Goal: Information Seeking & Learning: Learn about a topic

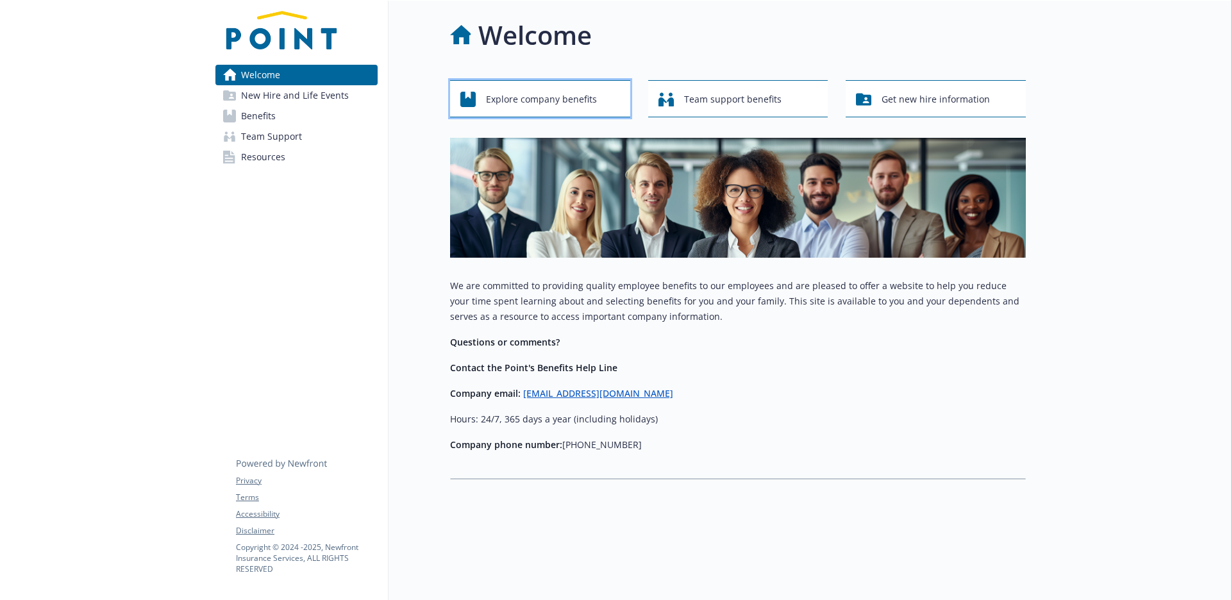
click at [579, 104] on span "Explore company benefits" at bounding box center [541, 99] width 111 height 24
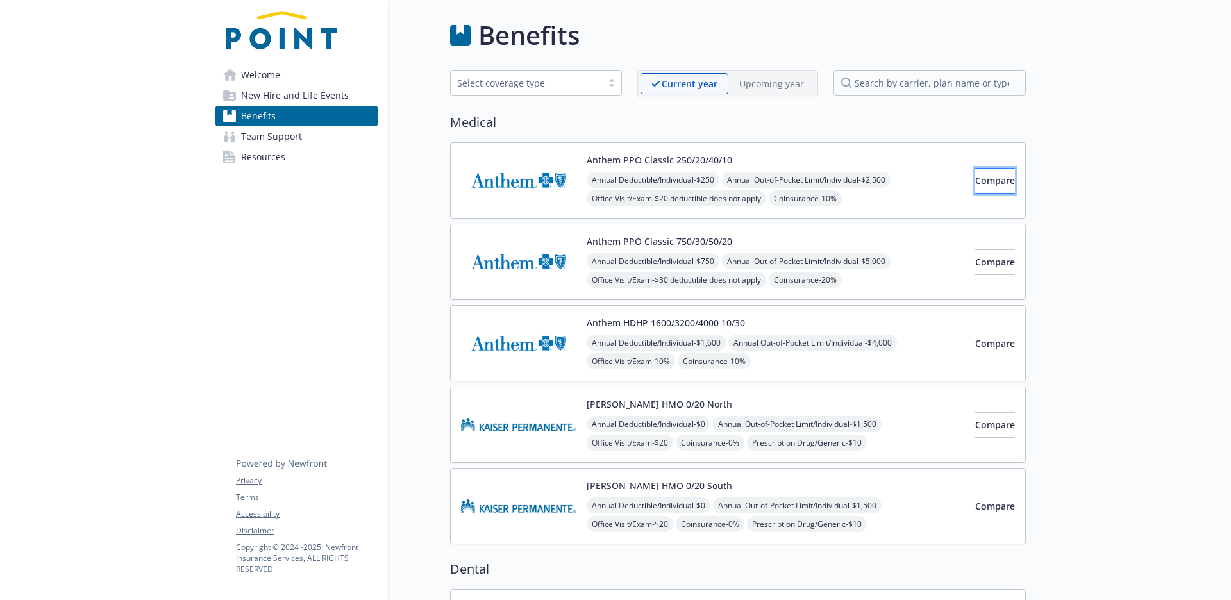
click at [978, 185] on span "Compare" at bounding box center [995, 180] width 40 height 12
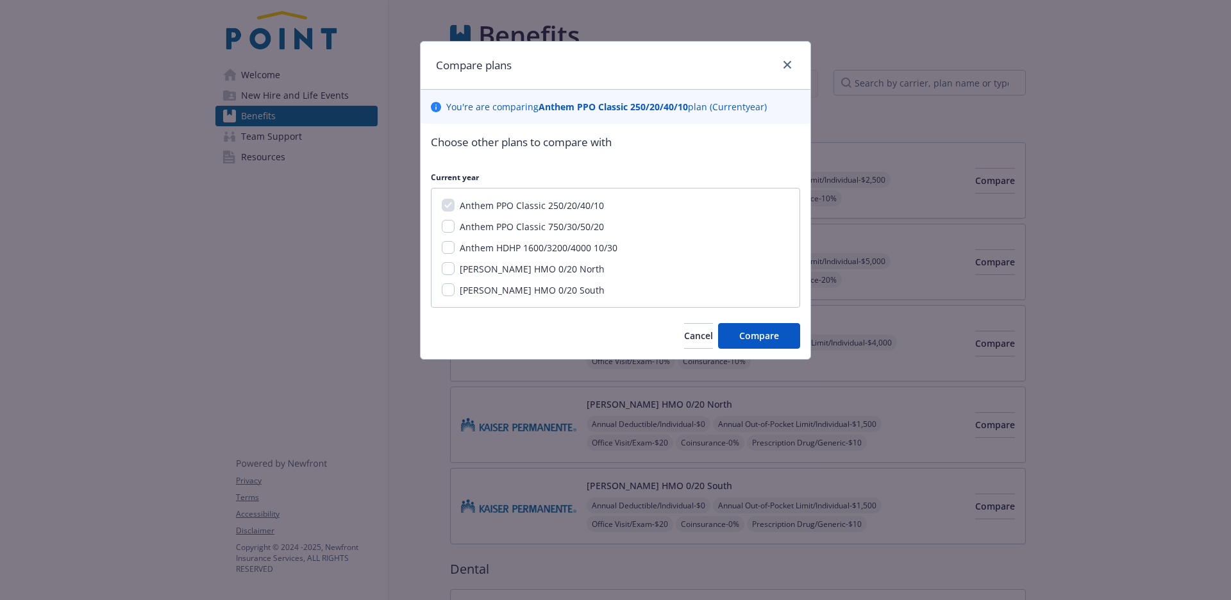
click at [495, 272] on span "[PERSON_NAME] HMO 0/20 North" at bounding box center [532, 269] width 145 height 12
click at [454, 272] on input "[PERSON_NAME] HMO 0/20 North" at bounding box center [448, 268] width 13 height 13
checkbox input "true"
click at [784, 343] on button "Compare" at bounding box center [759, 336] width 82 height 26
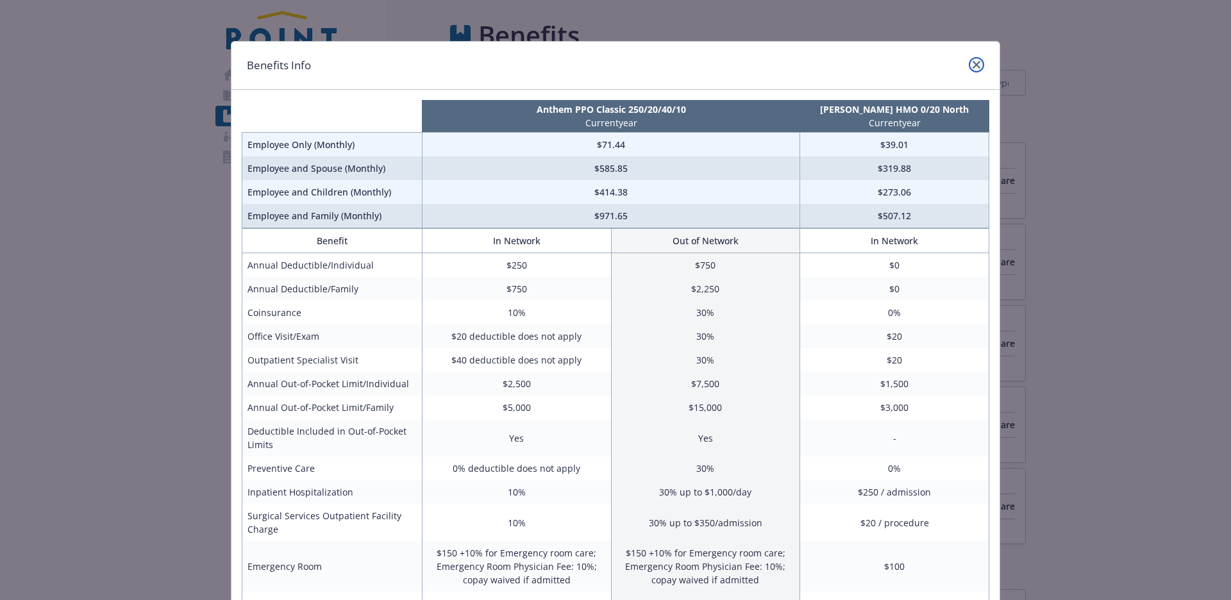
click at [980, 62] on icon "close" at bounding box center [976, 65] width 8 height 8
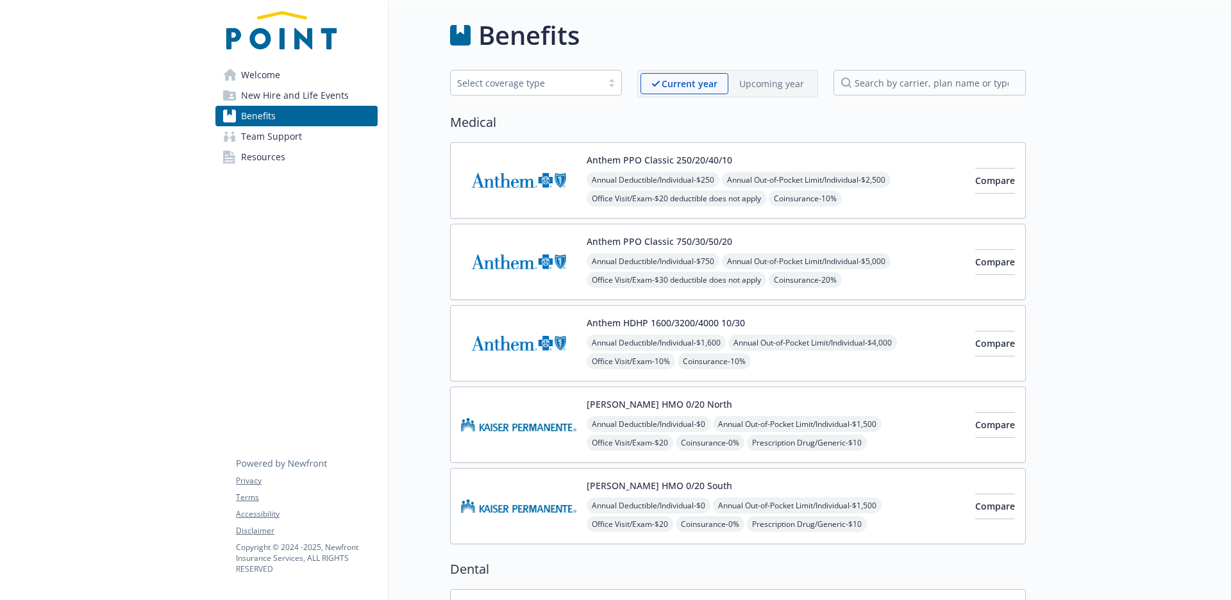
click at [295, 77] on link "Welcome" at bounding box center [296, 75] width 162 height 21
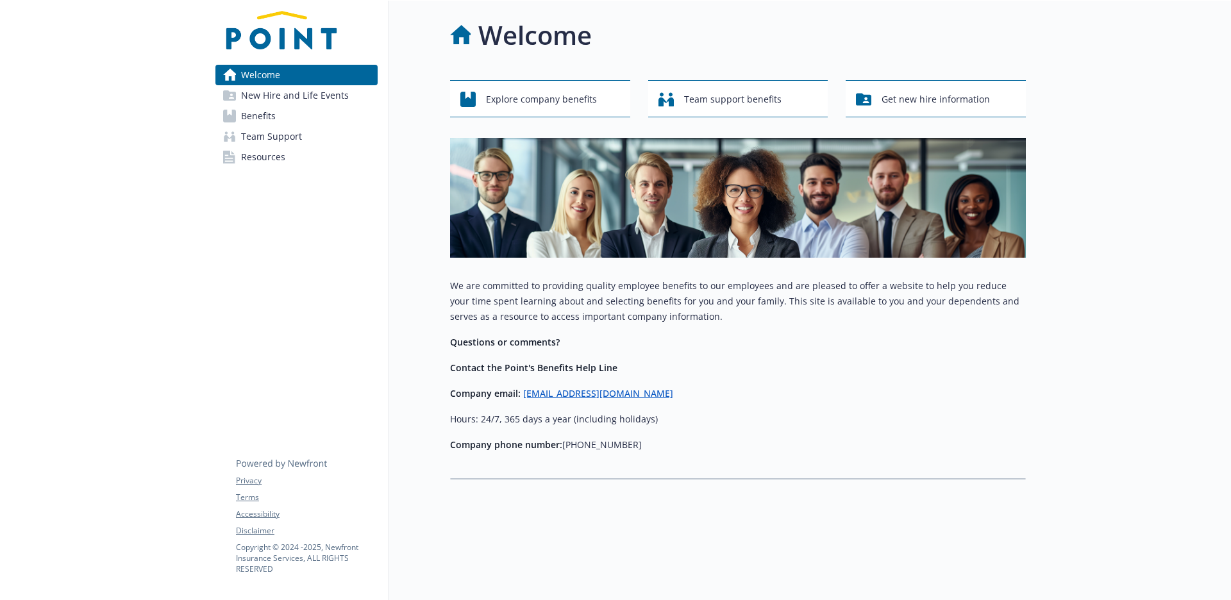
click at [303, 93] on span "New Hire and Life Events" at bounding box center [295, 95] width 108 height 21
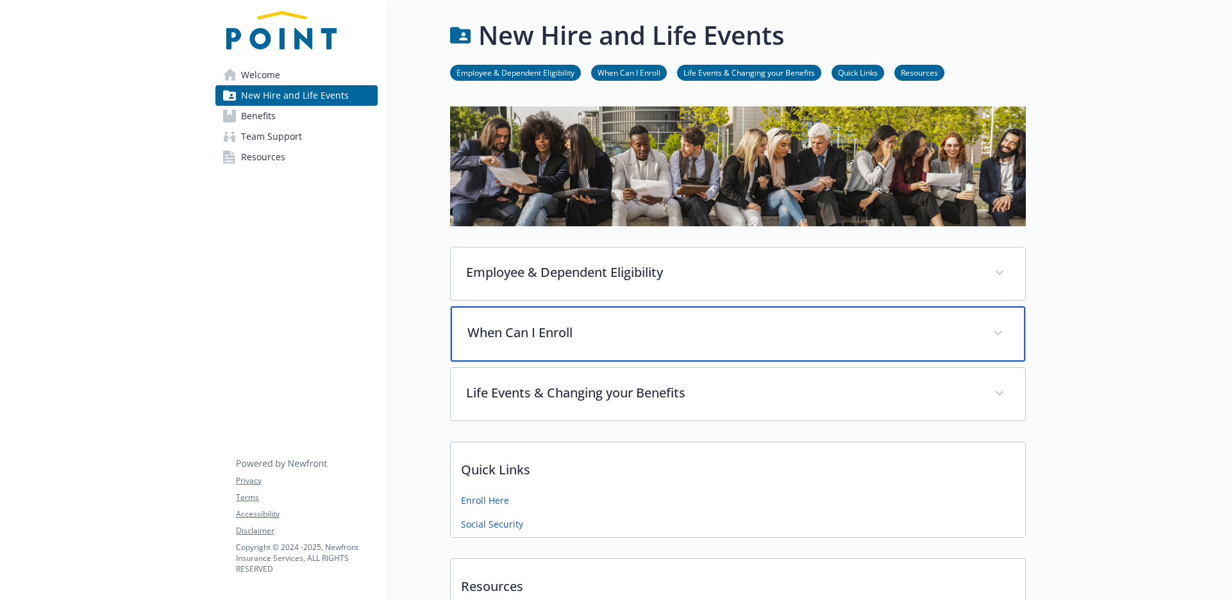
click at [703, 321] on div "When Can I Enroll" at bounding box center [738, 333] width 574 height 55
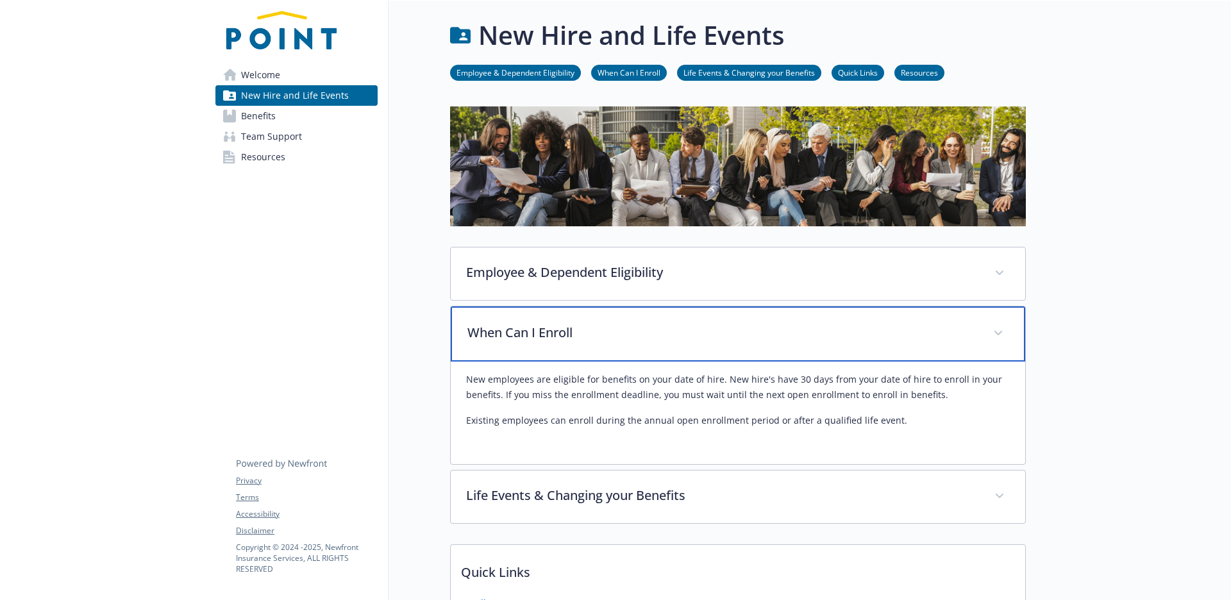
click at [706, 321] on div "When Can I Enroll" at bounding box center [738, 333] width 574 height 55
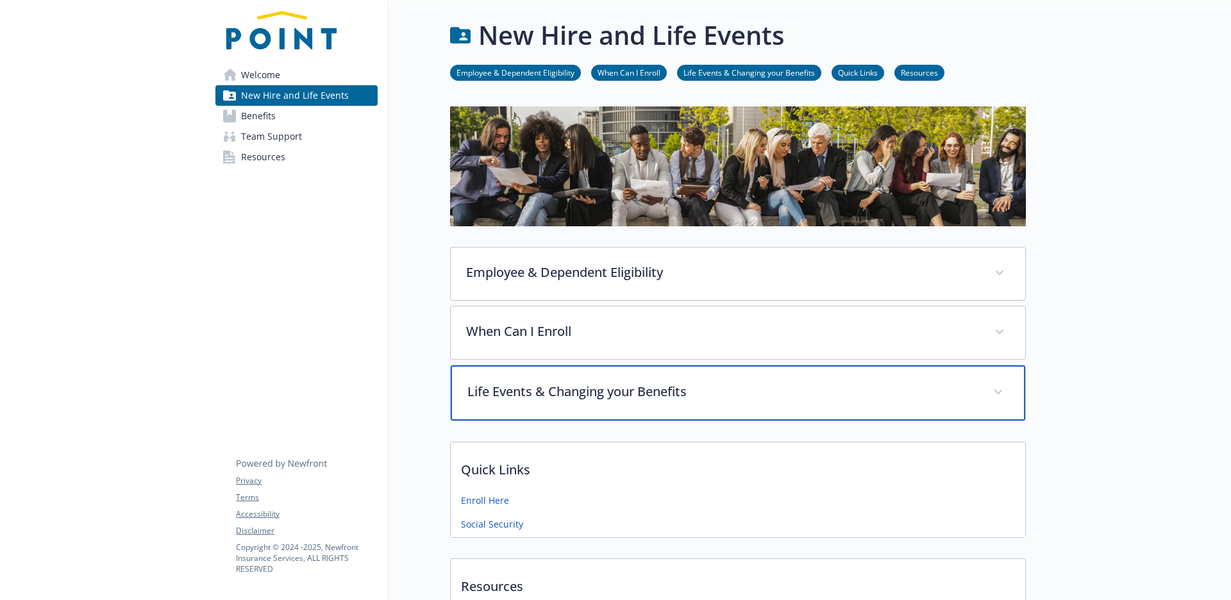
click at [715, 379] on div "Life Events & Changing your Benefits" at bounding box center [738, 392] width 574 height 55
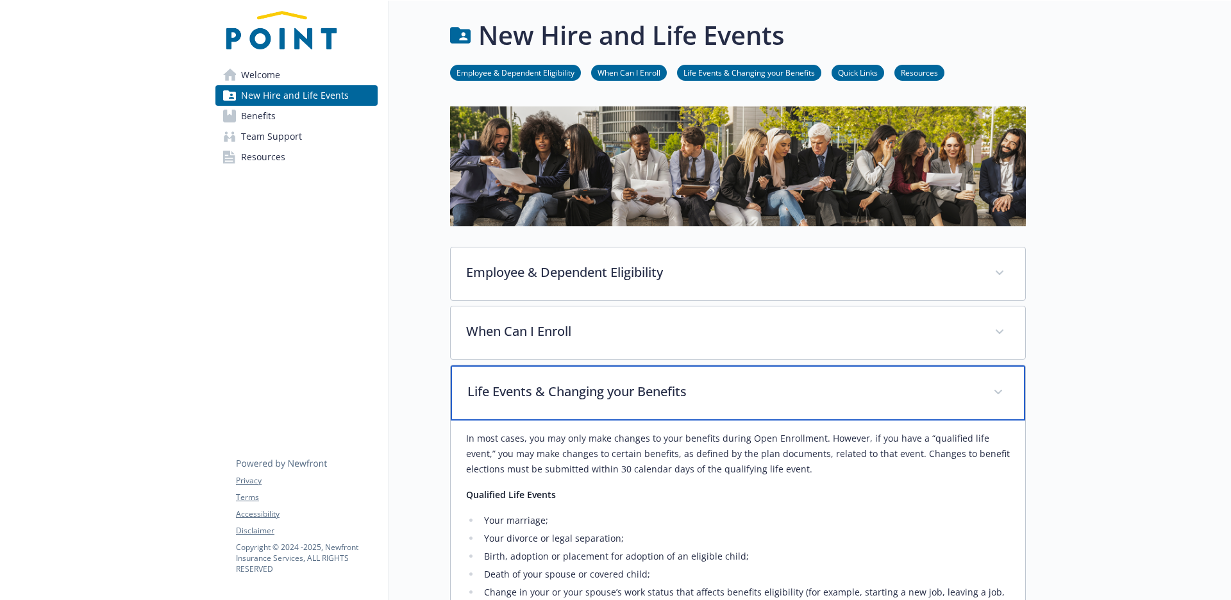
click at [715, 379] on div "Life Events & Changing your Benefits" at bounding box center [738, 392] width 574 height 55
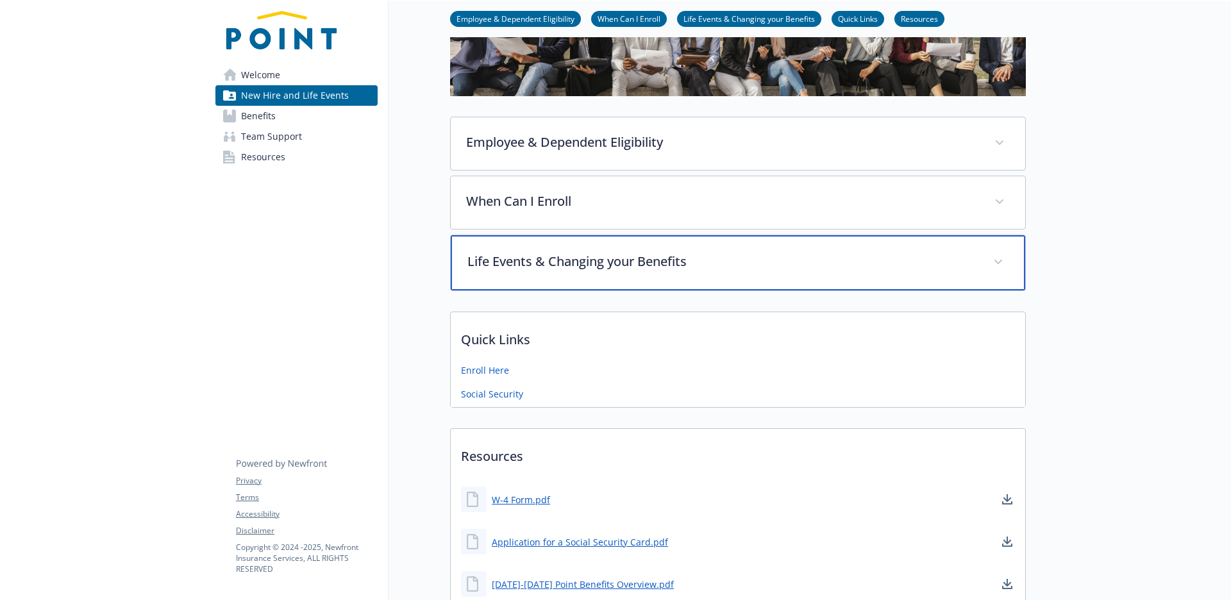
scroll to position [112, 0]
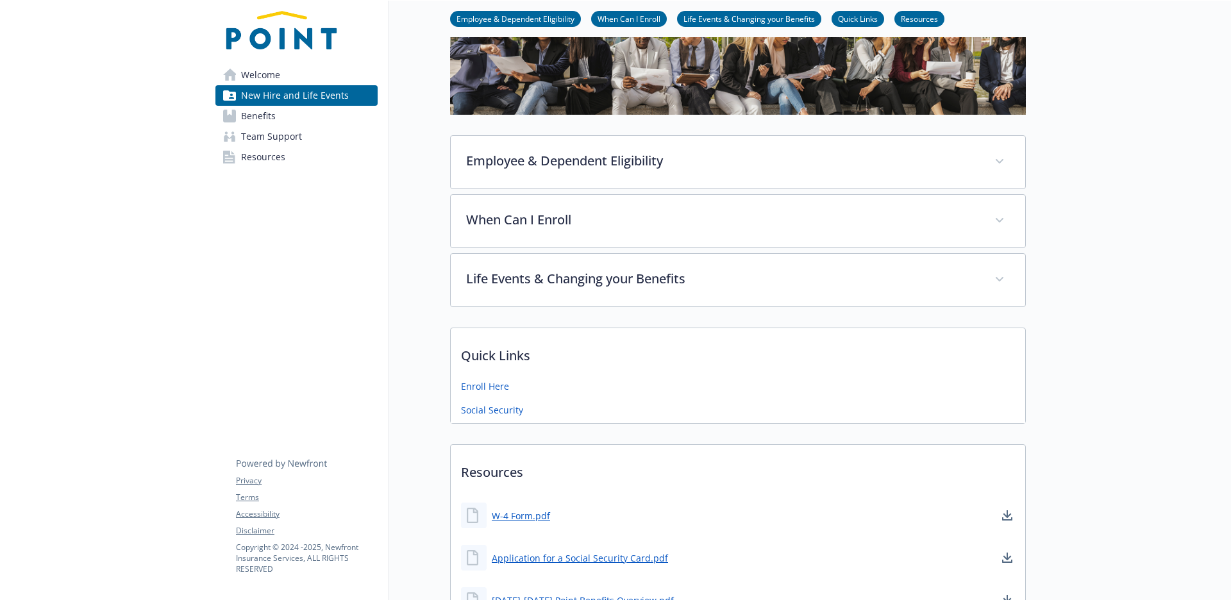
click at [306, 135] on link "Team Support" at bounding box center [296, 136] width 162 height 21
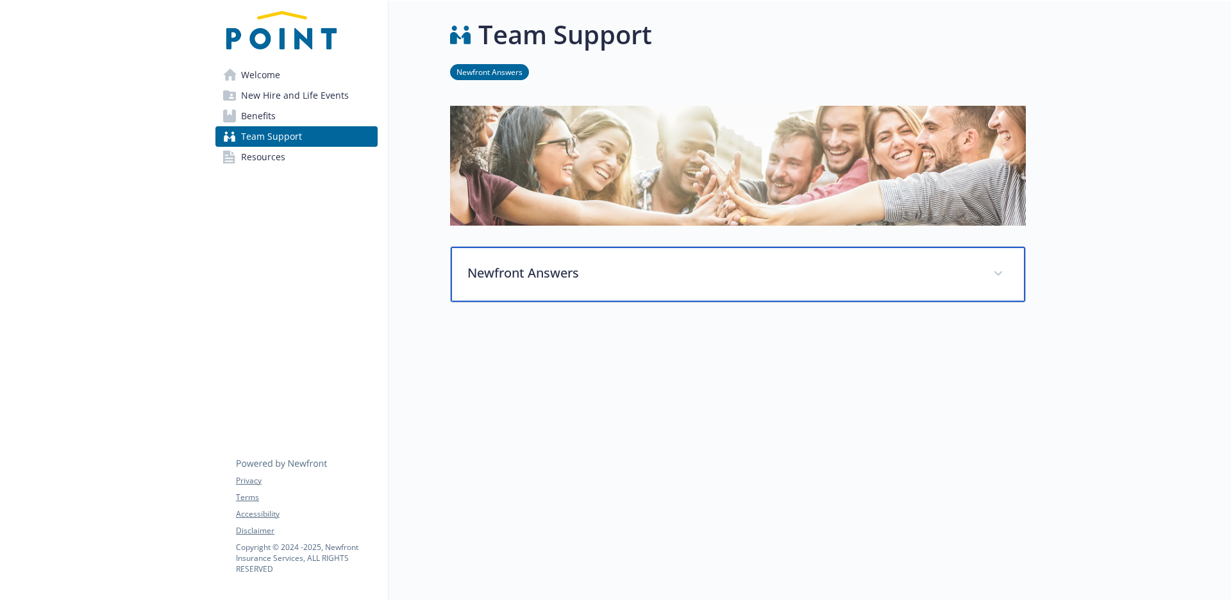
click at [662, 287] on div "Newfront Answers" at bounding box center [738, 274] width 574 height 55
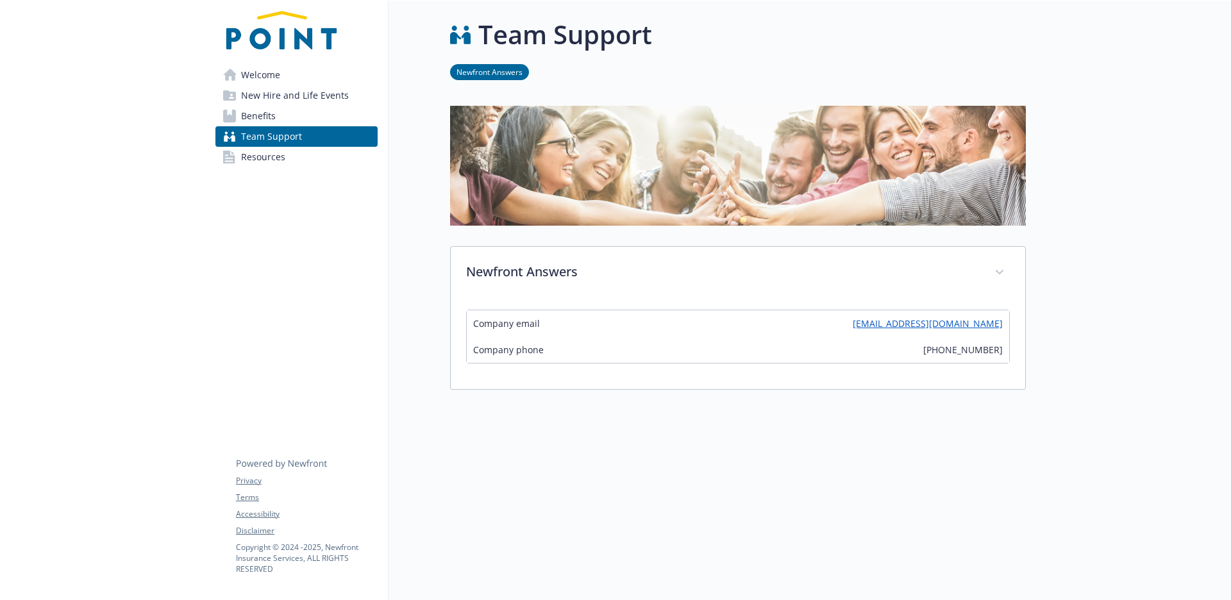
click at [295, 160] on link "Resources" at bounding box center [296, 157] width 162 height 21
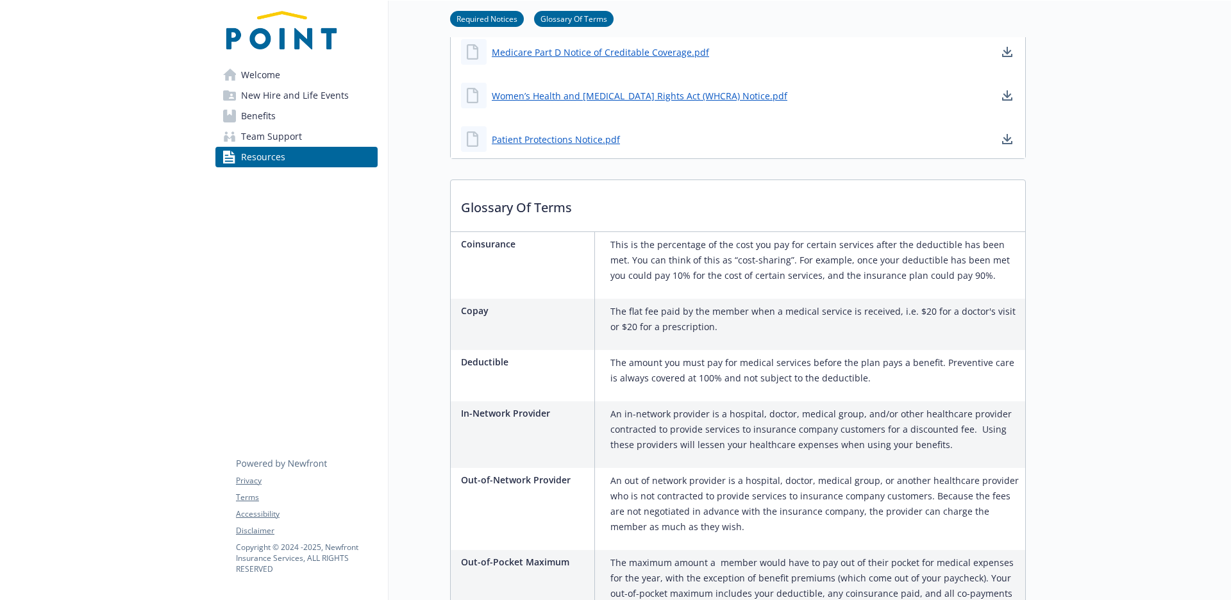
scroll to position [958, 0]
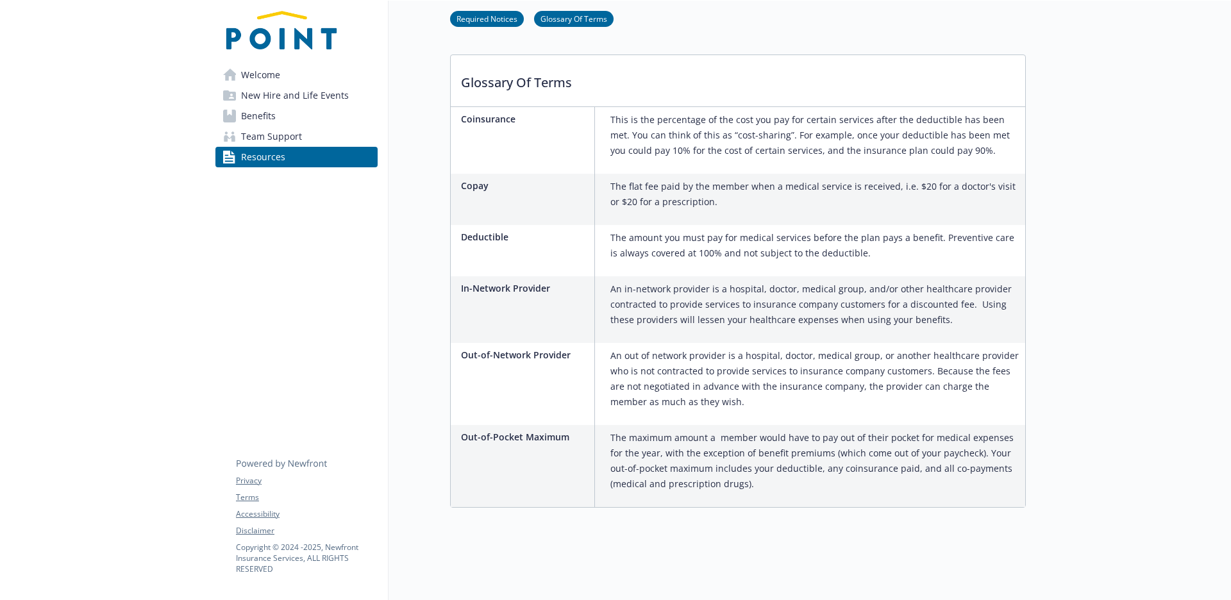
click at [268, 62] on div "Welcome New Hire and Life Events Benefits Team Support Resources Privacy Terms …" at bounding box center [296, 97] width 183 height 192
click at [269, 65] on span "Welcome" at bounding box center [260, 75] width 39 height 21
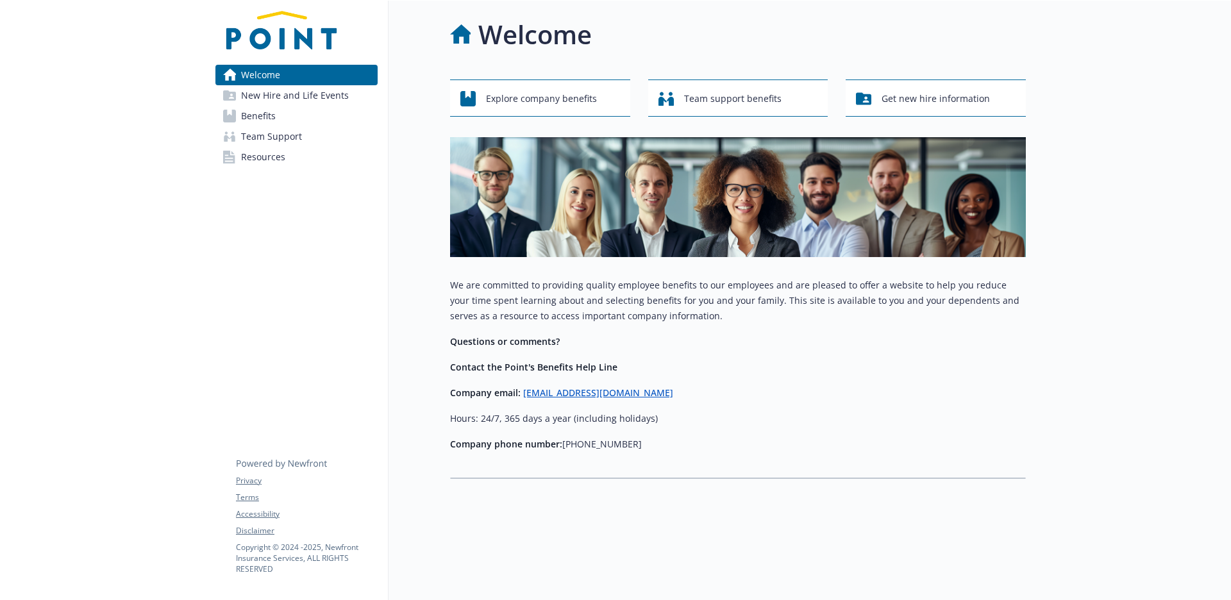
scroll to position [1, 0]
click at [886, 110] on span "Get new hire information" at bounding box center [935, 99] width 108 height 24
